Goal: Task Accomplishment & Management: Manage account settings

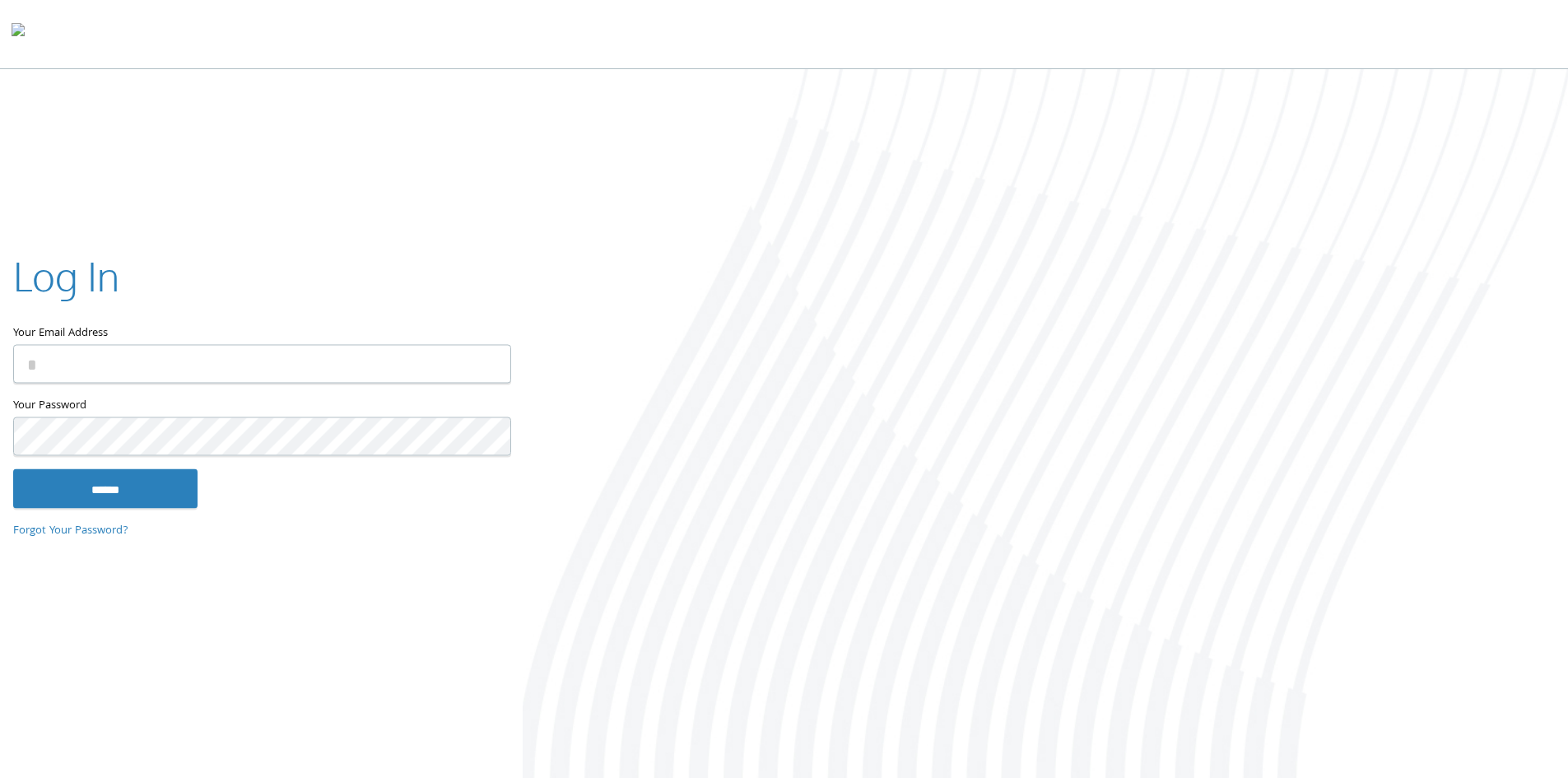
click at [147, 358] on input "Your Email Address" at bounding box center [262, 363] width 497 height 39
type input "**********"
click at [13, 468] on input "******" at bounding box center [106, 488] width 185 height 39
